Goal: Complete application form

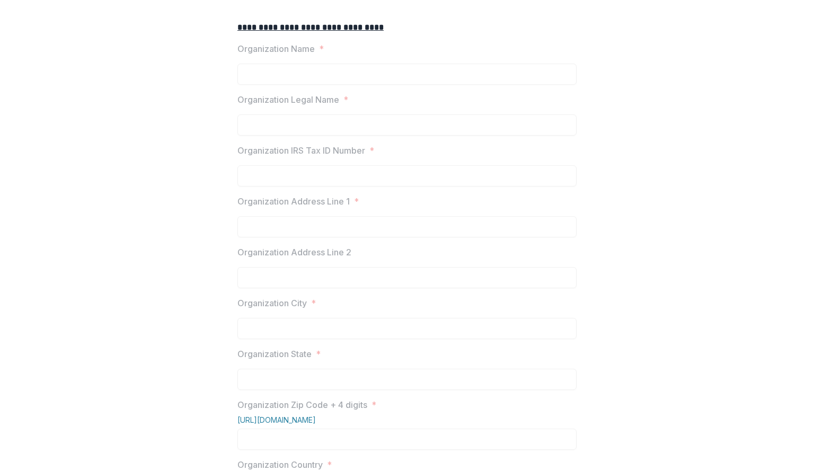
scroll to position [95, 0]
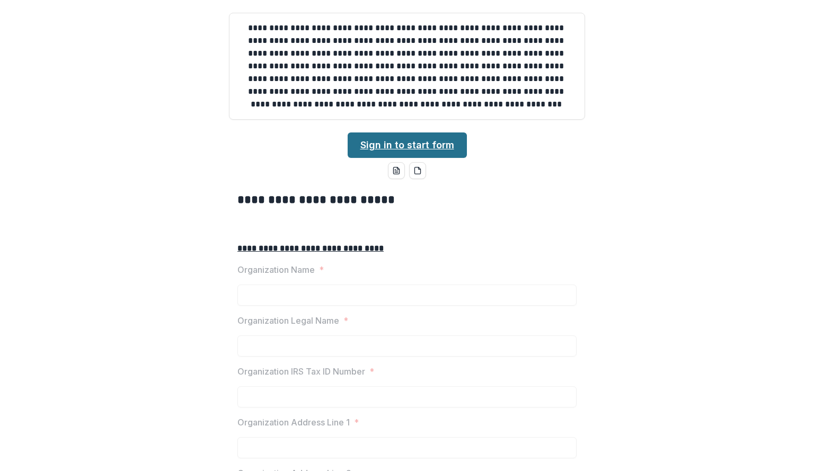
click at [402, 158] on link "Sign in to start form" at bounding box center [407, 144] width 119 height 25
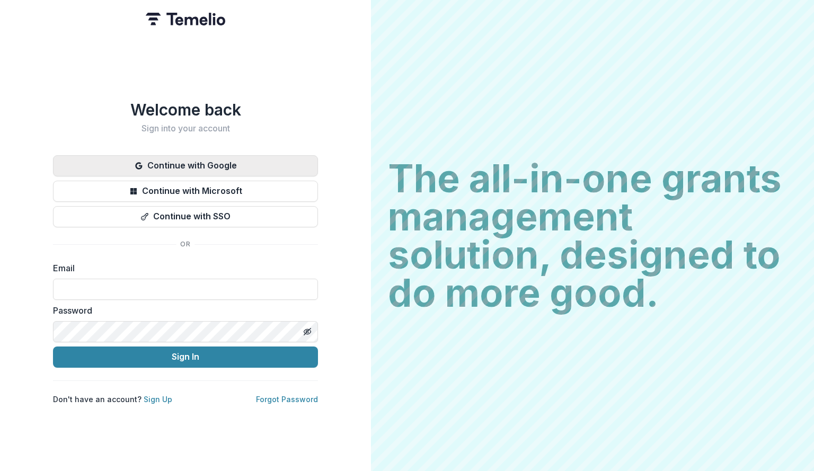
click at [260, 160] on button "Continue with Google" at bounding box center [185, 165] width 265 height 21
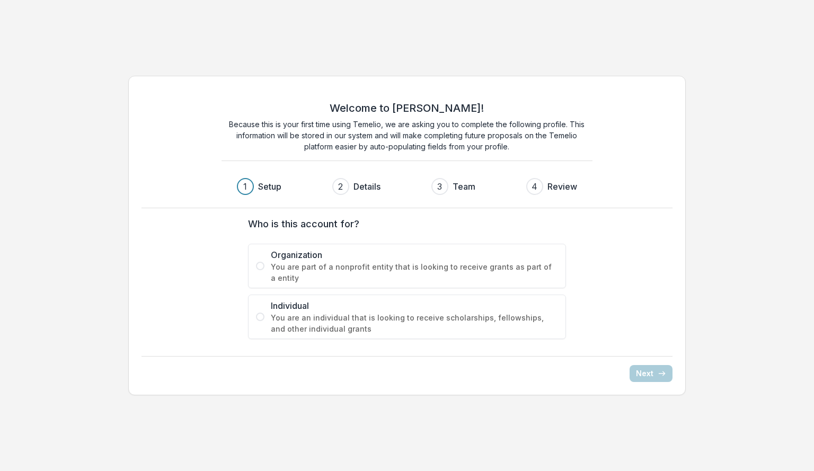
click at [462, 278] on span "You are part of a nonprofit entity that is looking to receive grants as part of…" at bounding box center [414, 272] width 287 height 22
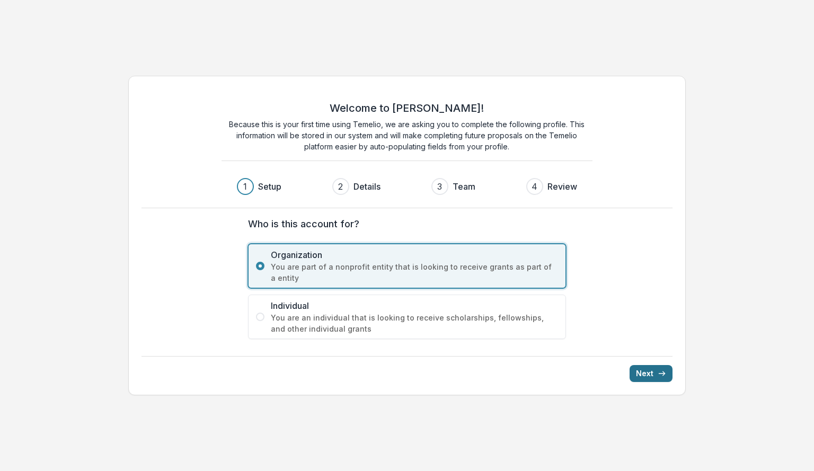
click at [658, 377] on icon "submit" at bounding box center [662, 373] width 8 height 8
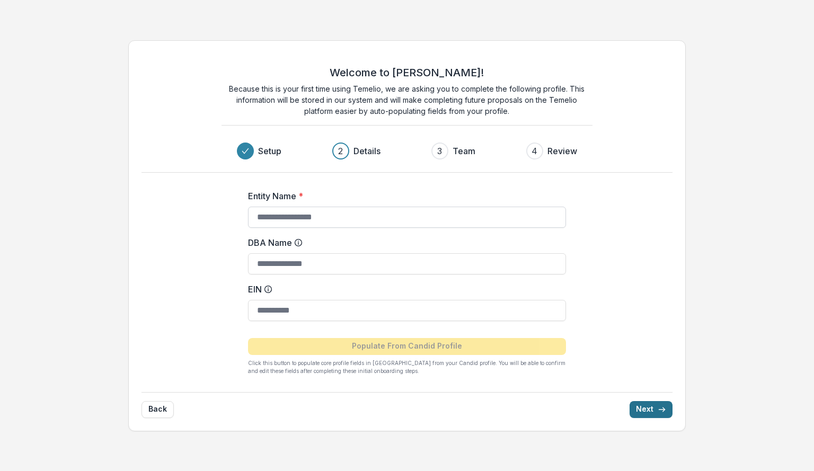
click at [457, 222] on input "Entity Name *" at bounding box center [407, 217] width 318 height 21
type input "*********"
click at [375, 303] on input "EIN" at bounding box center [407, 310] width 318 height 21
click at [309, 314] on input "EIN" at bounding box center [407, 310] width 318 height 21
paste input "**********"
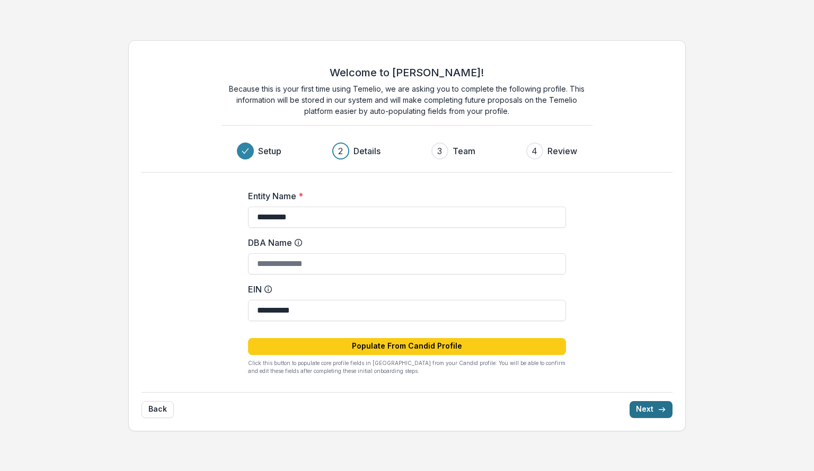
type input "**********"
click at [660, 405] on icon "submit" at bounding box center [662, 409] width 8 height 8
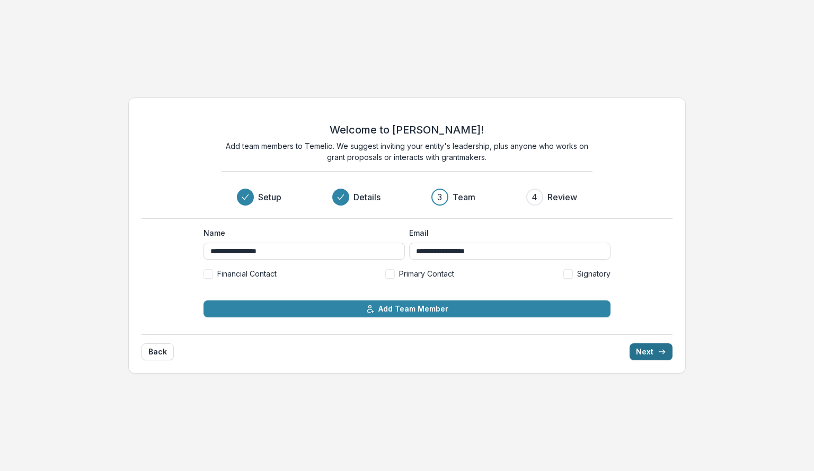
click at [655, 348] on button "Next" at bounding box center [651, 351] width 43 height 17
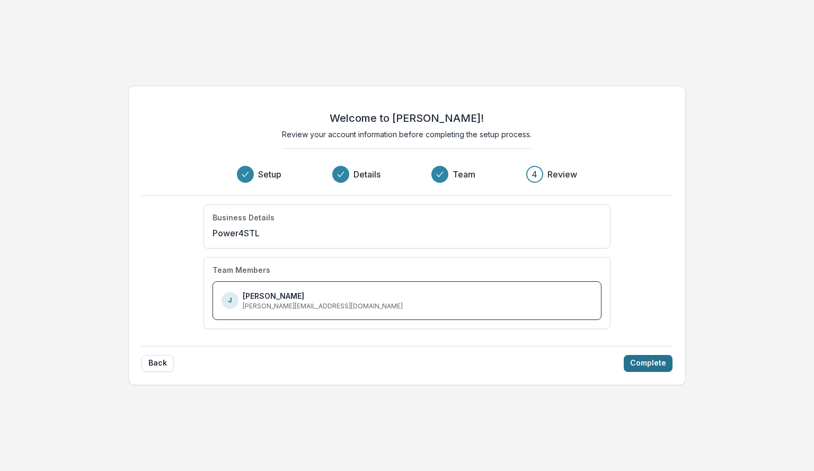
click at [650, 366] on button "Complete" at bounding box center [648, 363] width 49 height 17
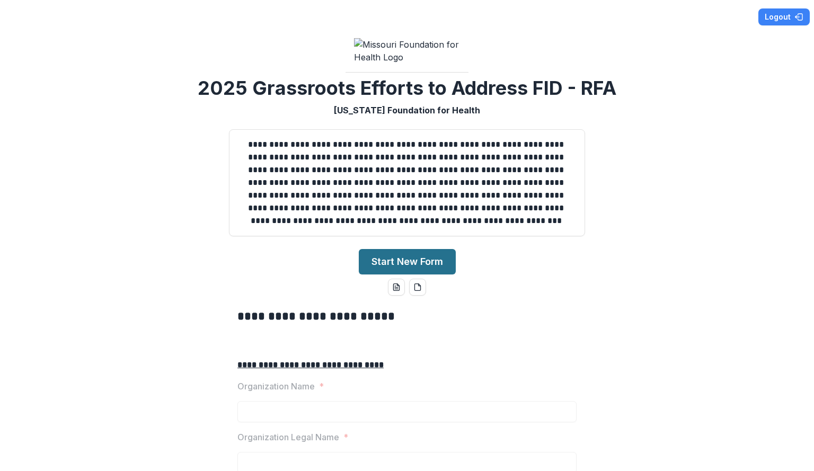
click at [420, 275] on button "Start New Form" at bounding box center [407, 261] width 97 height 25
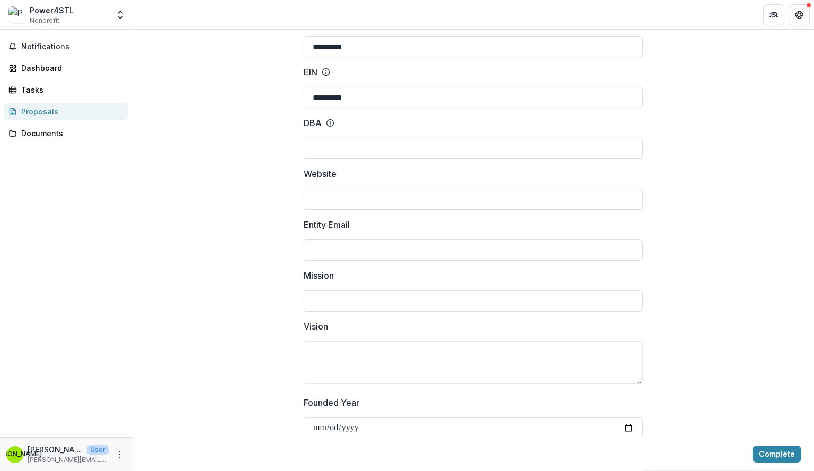
scroll to position [113, 0]
click at [347, 194] on input "Website" at bounding box center [473, 197] width 339 height 21
type input "**********"
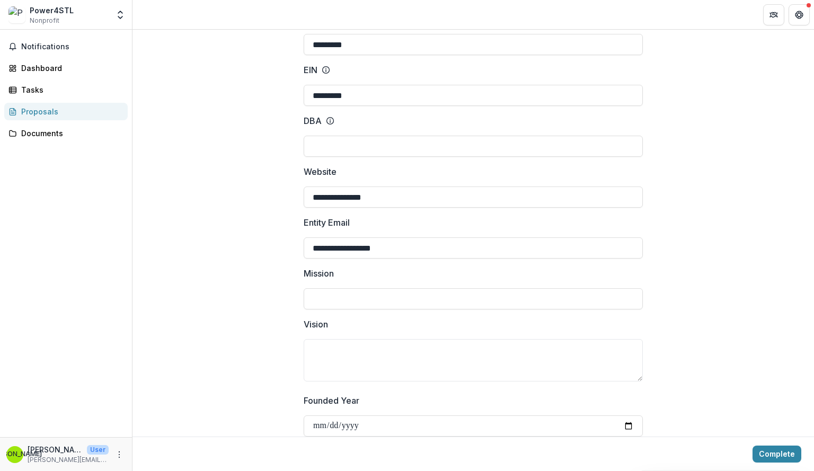
scroll to position [1400, 0]
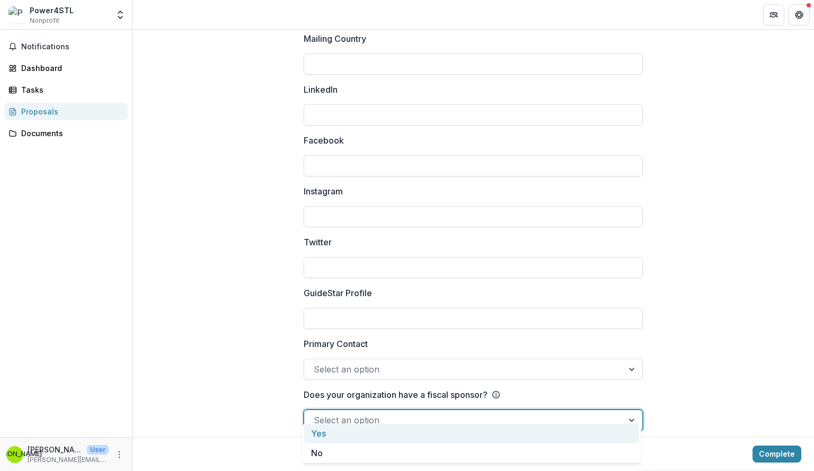
click at [624, 410] on div at bounding box center [632, 420] width 19 height 20
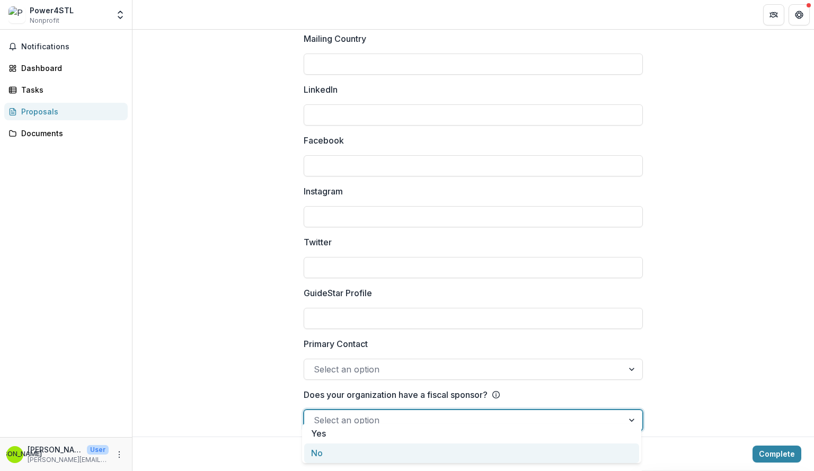
click at [593, 456] on div "No" at bounding box center [471, 454] width 335 height 20
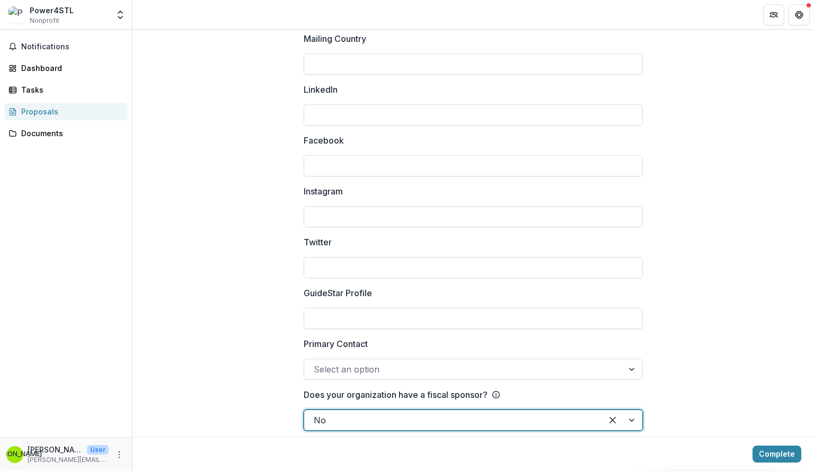
click at [632, 360] on div at bounding box center [632, 369] width 19 height 20
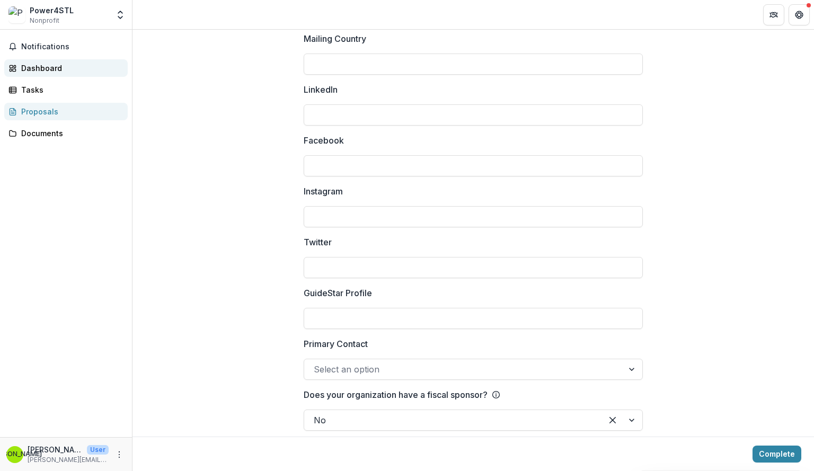
click at [51, 67] on div "Dashboard" at bounding box center [70, 68] width 98 height 11
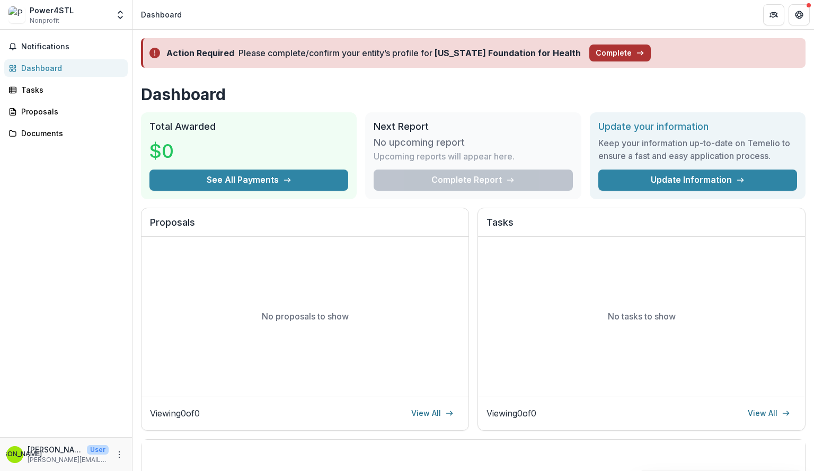
click at [602, 50] on button "Complete" at bounding box center [619, 53] width 61 height 17
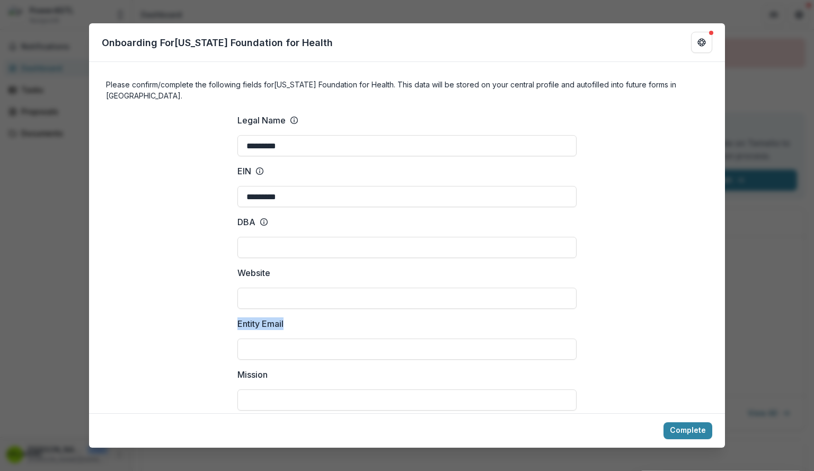
drag, startPoint x: 612, startPoint y: 254, endPoint x: 676, endPoint y: 313, distance: 87.4
click at [731, 64] on div "Onboarding For [US_STATE] Foundation for Health Please confirm/complete the fol…" at bounding box center [407, 235] width 814 height 471
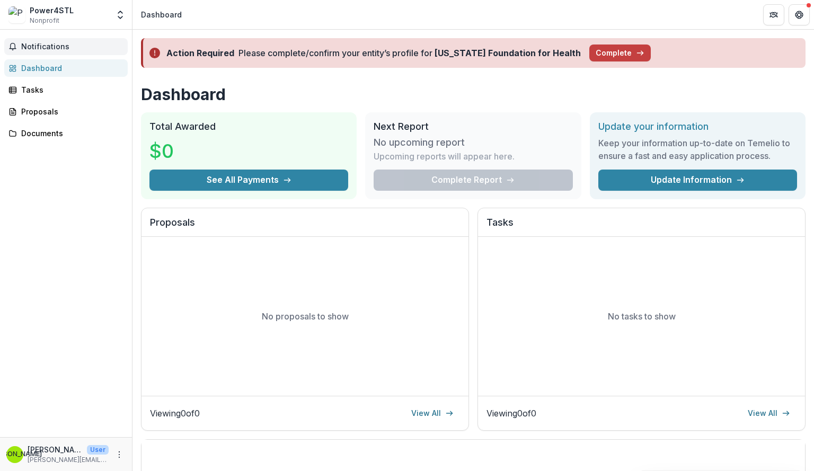
click at [43, 45] on span "Notifications" at bounding box center [72, 46] width 102 height 9
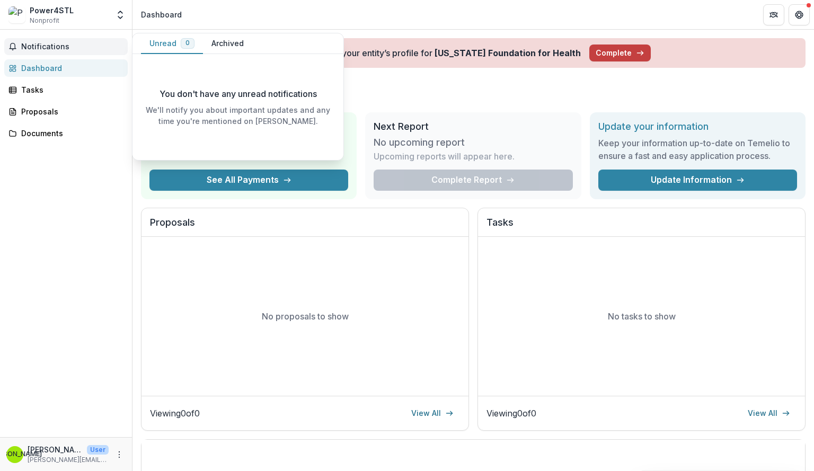
click at [223, 45] on button "Archived" at bounding box center [227, 43] width 49 height 21
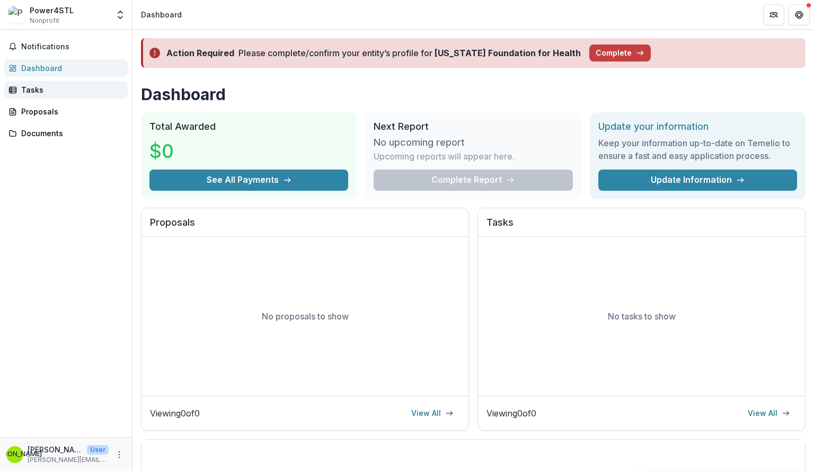
click at [37, 89] on div "Tasks" at bounding box center [70, 89] width 98 height 11
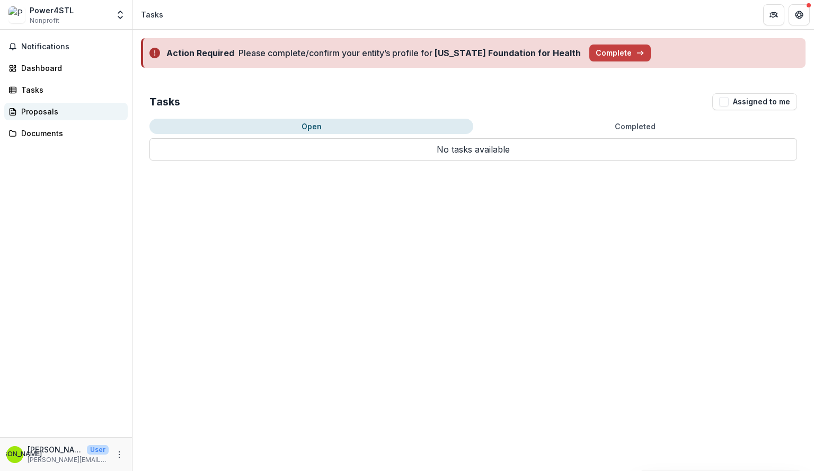
click at [29, 115] on div "Proposals" at bounding box center [70, 111] width 98 height 11
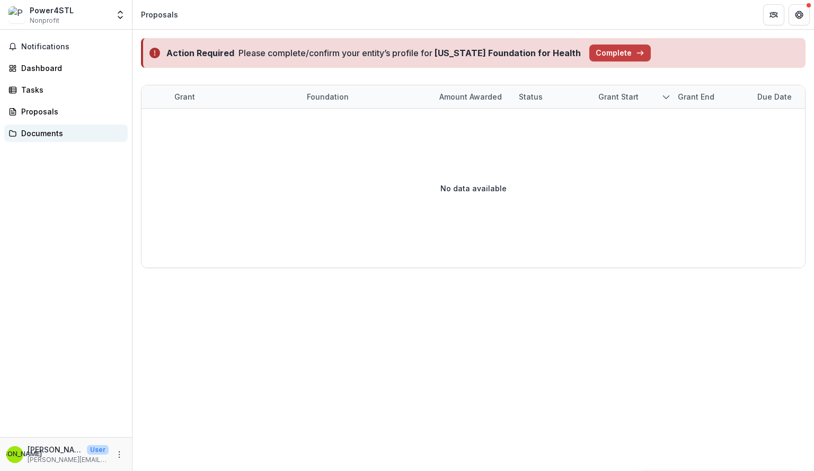
click at [32, 137] on div "Documents" at bounding box center [70, 133] width 98 height 11
